Goal: Find specific page/section: Find specific page/section

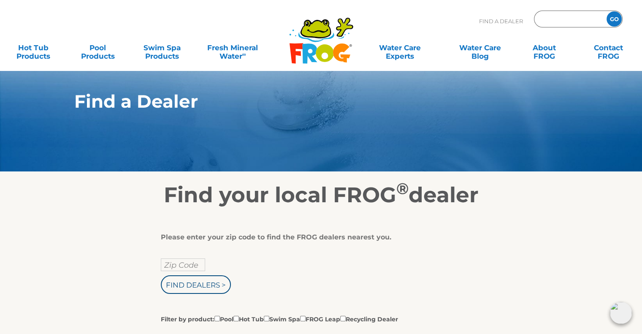
click at [576, 16] on input "Zip Code Form" at bounding box center [569, 19] width 57 height 12
type input "47172"
click at [614, 18] on input "GO" at bounding box center [613, 18] width 15 height 15
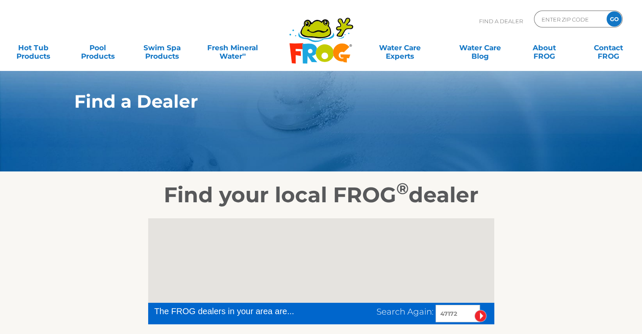
scroll to position [169, 0]
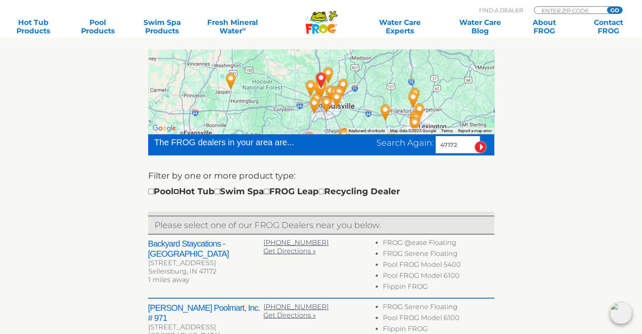
click at [179, 192] on input "checkbox" at bounding box center [175, 191] width 5 height 5
checkbox input "true"
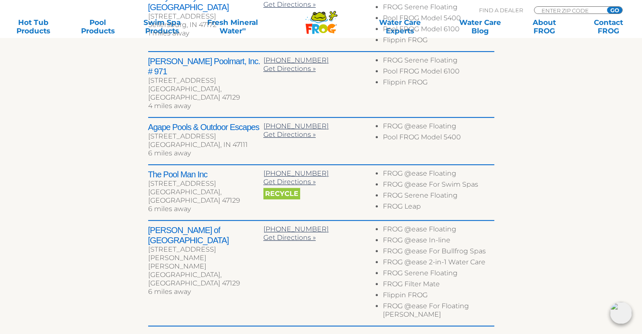
scroll to position [429, 0]
